Goal: Task Accomplishment & Management: Use online tool/utility

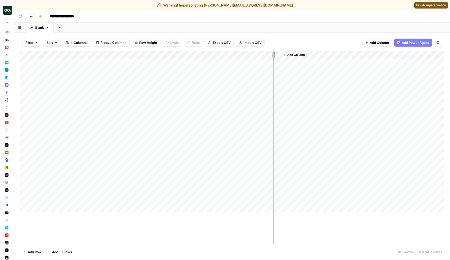
drag, startPoint x: 235, startPoint y: 55, endPoint x: 288, endPoint y: 51, distance: 52.9
click at [287, 51] on div "Add Column" at bounding box center [232, 131] width 424 height 161
click at [274, 62] on div "Add Column" at bounding box center [232, 131] width 424 height 161
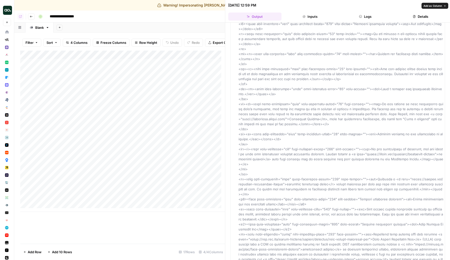
scroll to position [2452, 0]
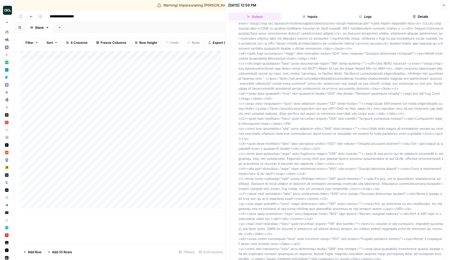
click at [446, 4] on button "Close" at bounding box center [444, 5] width 7 height 7
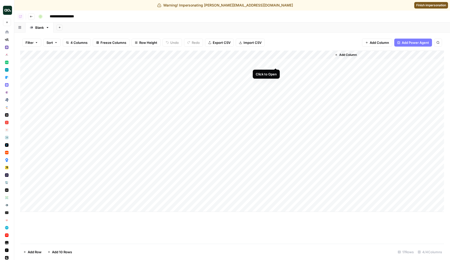
click at [275, 63] on div "Add Column" at bounding box center [232, 131] width 424 height 161
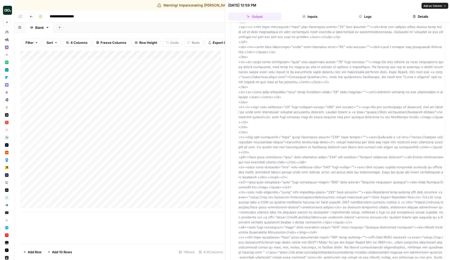
scroll to position [2446, 0]
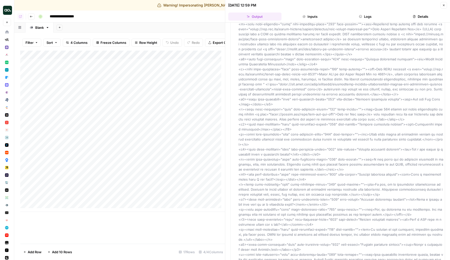
click at [320, 18] on button "Inputs" at bounding box center [310, 17] width 53 height 8
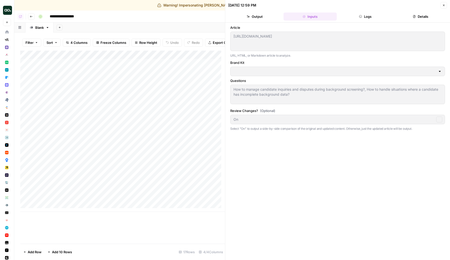
scroll to position [0, 0]
click at [371, 20] on button "Logs" at bounding box center [365, 17] width 53 height 8
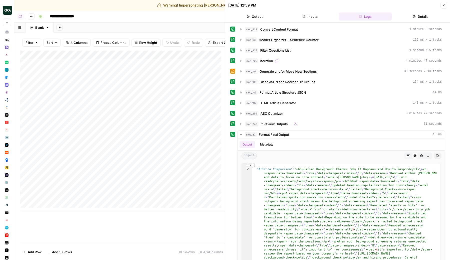
click at [256, 14] on button "Output" at bounding box center [254, 17] width 53 height 8
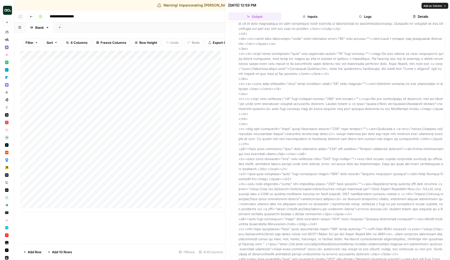
scroll to position [2452, 0]
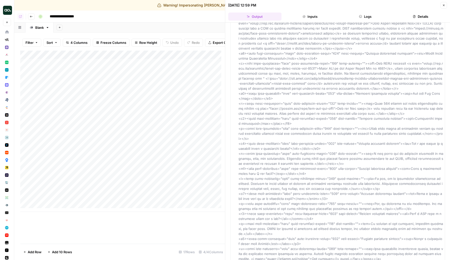
click at [444, 3] on button "Close" at bounding box center [444, 5] width 7 height 7
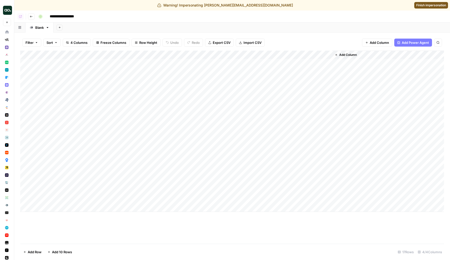
click at [274, 54] on div "Add Column" at bounding box center [232, 131] width 424 height 161
click at [280, 33] on div "Filter Sort 4 Columns Freeze Columns Row Height Undo Redo Export CSV Import CSV…" at bounding box center [232, 146] width 436 height 227
click at [159, 11] on header "**********" at bounding box center [232, 17] width 436 height 12
click at [430, 9] on div "Warning! Impersonating [PERSON_NAME][EMAIL_ADDRESS][DOMAIN_NAME] Finish imperso…" at bounding box center [225, 5] width 450 height 11
click at [427, 6] on span "Finish impersonation" at bounding box center [431, 5] width 30 height 5
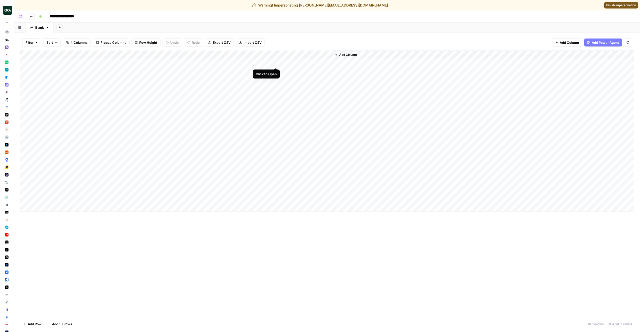
click at [276, 62] on div "Add Column" at bounding box center [327, 131] width 614 height 161
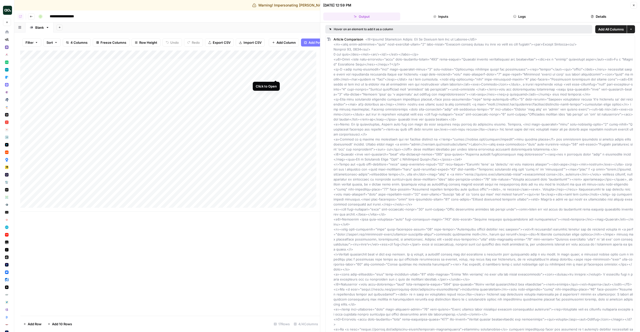
click at [277, 76] on div "Add Column" at bounding box center [170, 131] width 300 height 161
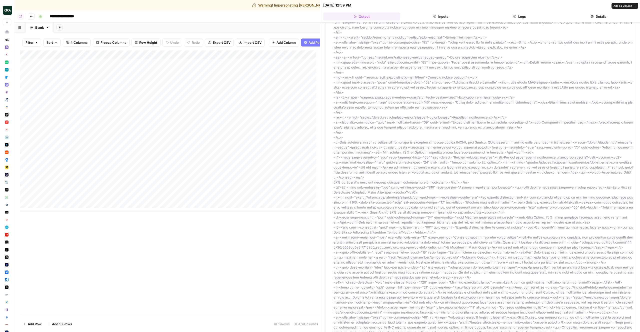
scroll to position [1744, 0]
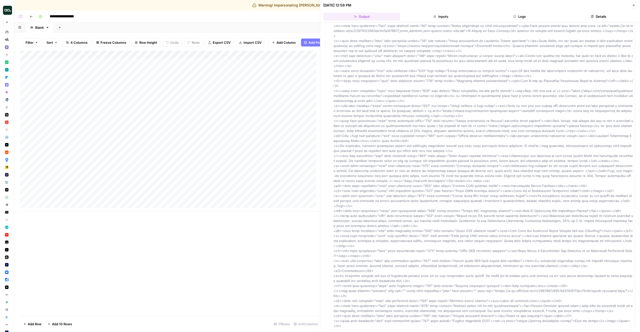
click at [598, 19] on button "Details" at bounding box center [598, 17] width 77 height 8
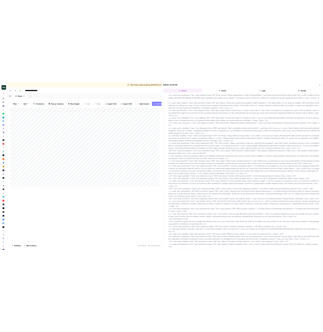
scroll to position [0, 0]
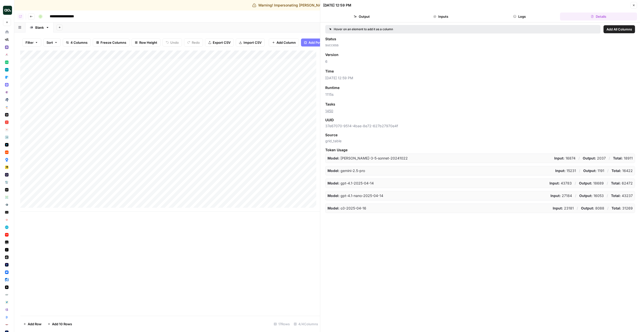
click at [354, 125] on span "37e67070-9514-4bae-8e72-627b27970e4f" at bounding box center [480, 126] width 310 height 5
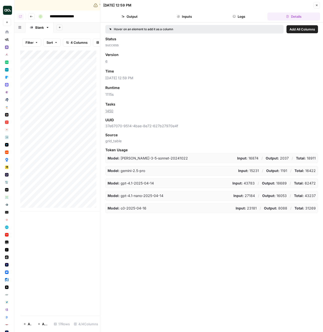
click at [320, 4] on header "08/28/25 at 12:59 PM Close Output Inputs Logs Details" at bounding box center [211, 11] width 223 height 23
click at [318, 5] on icon "button" at bounding box center [316, 5] width 3 height 3
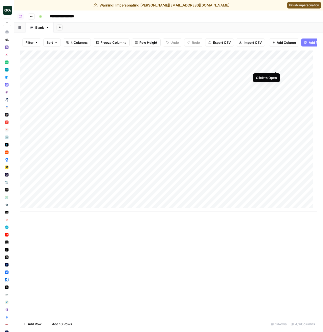
click at [275, 65] on div "Add Column" at bounding box center [168, 131] width 297 height 161
